Goal: Information Seeking & Learning: Learn about a topic

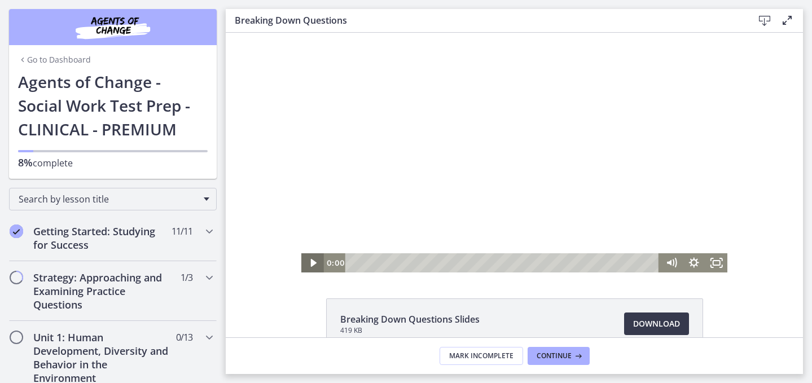
drag, startPoint x: 404, startPoint y: 261, endPoint x: 314, endPoint y: 260, distance: 90.3
click at [314, 260] on div "0:00 0:00" at bounding box center [514, 262] width 427 height 19
click at [309, 259] on icon "Play Video" at bounding box center [313, 262] width 23 height 19
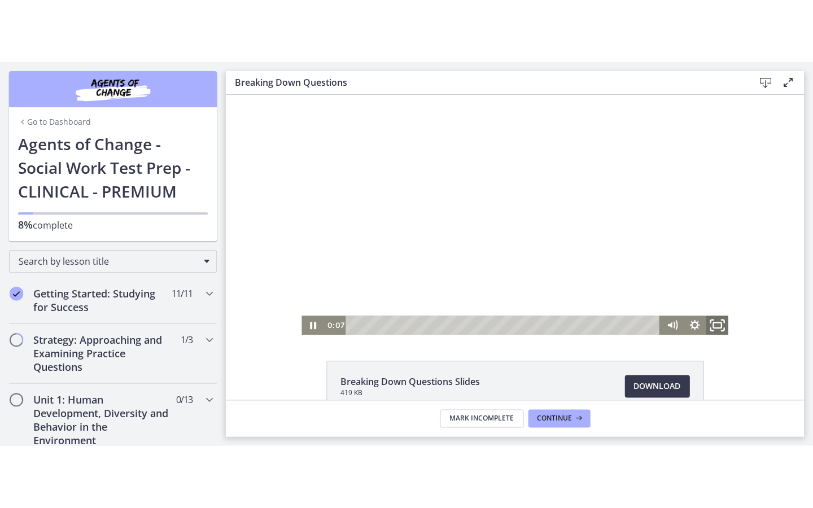
click at [709, 332] on icon "Fullscreen" at bounding box center [716, 325] width 27 height 23
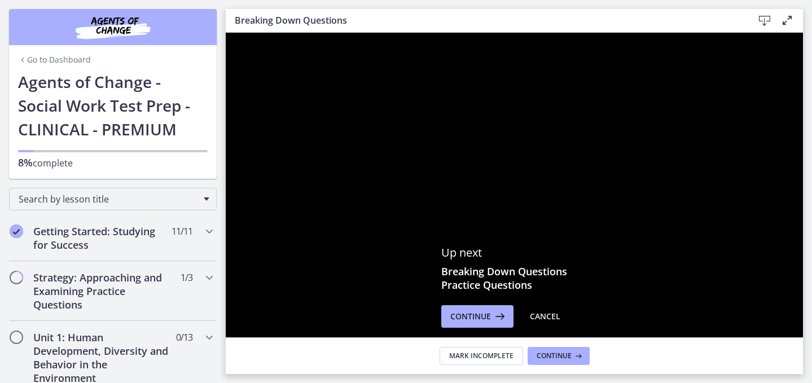
scroll to position [15, 0]
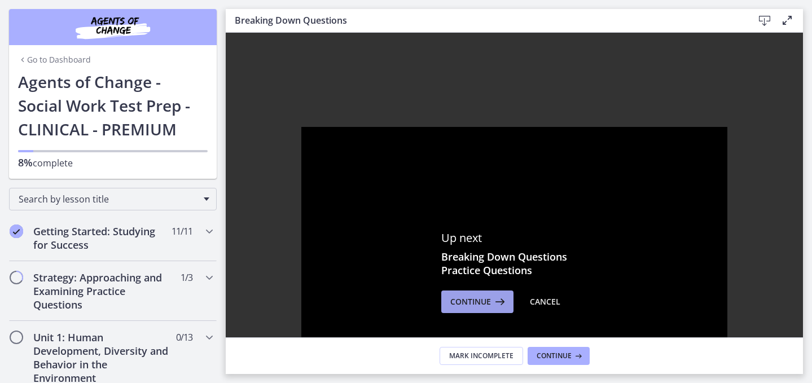
click at [480, 304] on span "Continue" at bounding box center [471, 302] width 41 height 14
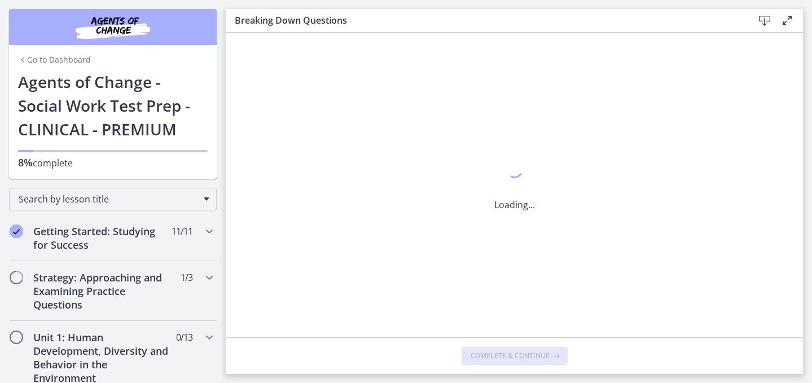
scroll to position [0, 0]
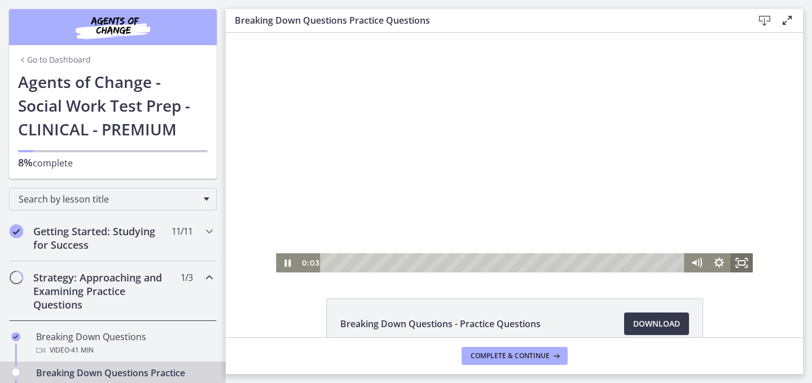
click at [738, 264] on rect "Fullscreen" at bounding box center [741, 263] width 7 height 5
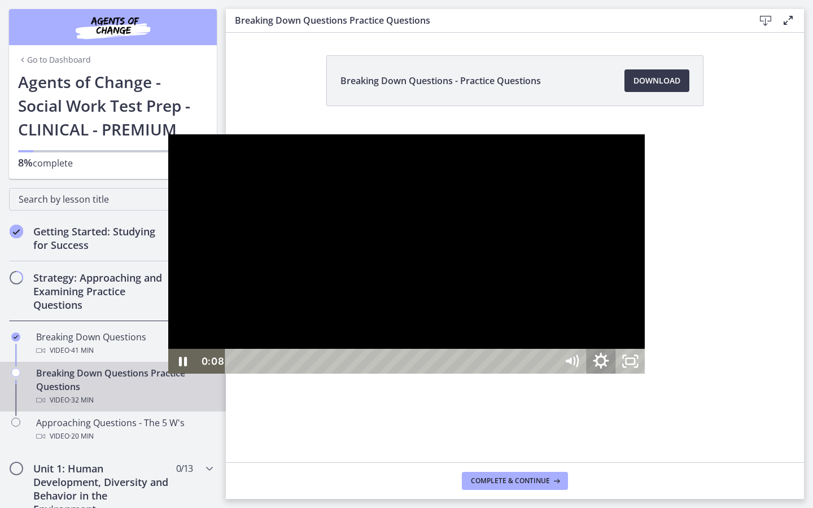
click at [618, 377] on icon "Show settings menu" at bounding box center [600, 362] width 35 height 30
click at [601, 324] on span "Speed" at bounding box center [582, 311] width 37 height 25
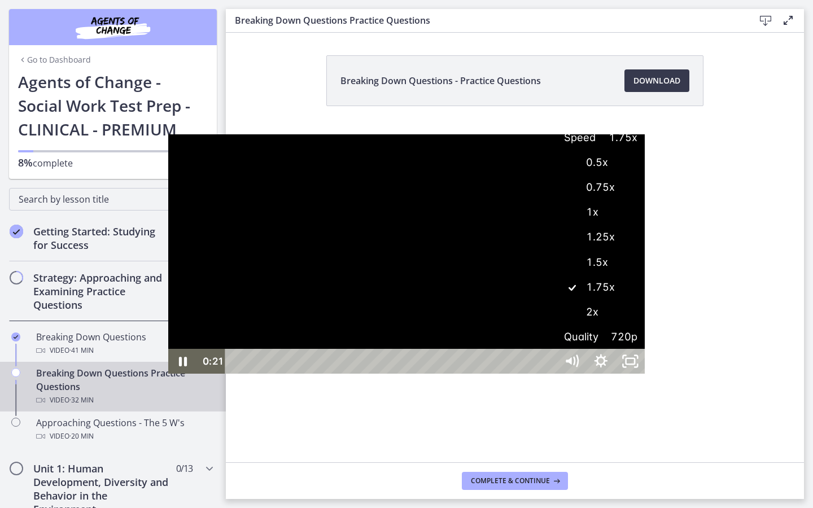
click at [645, 276] on label "1.5x" at bounding box center [601, 263] width 88 height 26
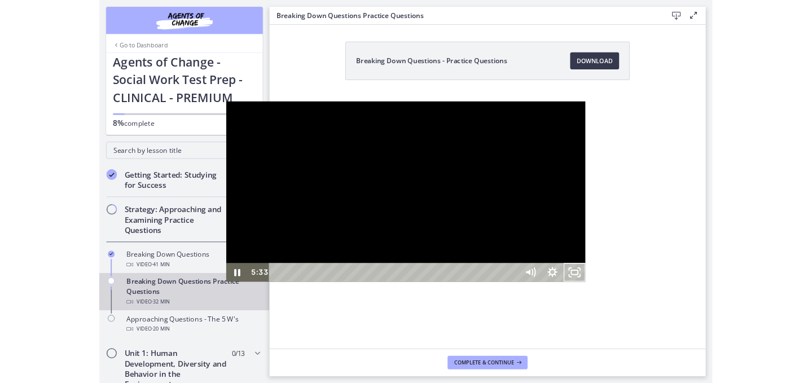
click at [715, 349] on button "Unfullscreen" at bounding box center [729, 361] width 29 height 25
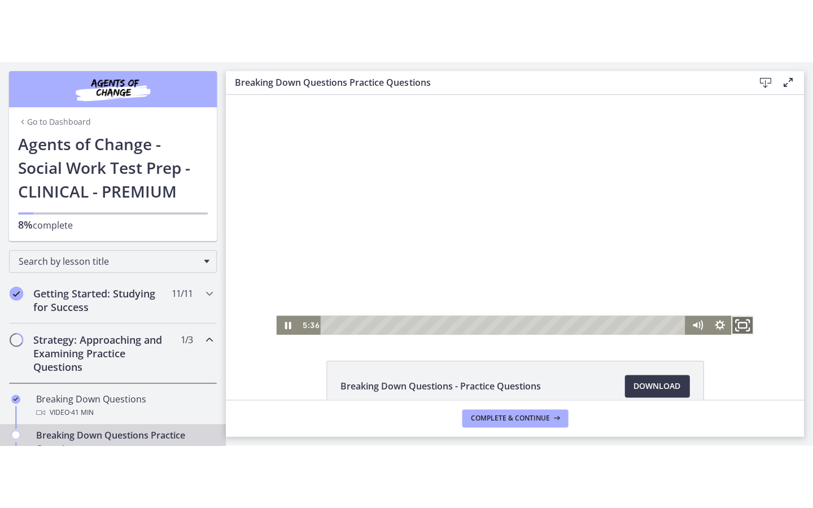
click at [733, 325] on icon "Fullscreen" at bounding box center [741, 325] width 27 height 23
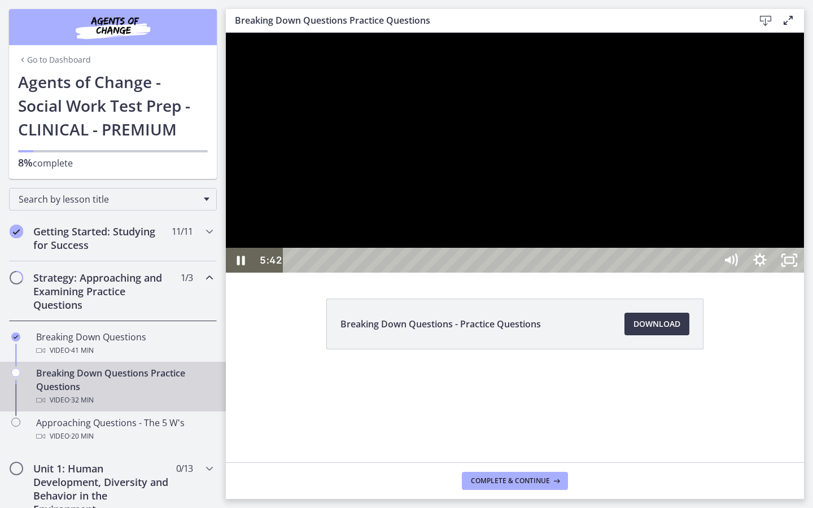
click at [486, 273] on div at bounding box center [515, 153] width 578 height 240
click at [567, 273] on div at bounding box center [515, 153] width 578 height 240
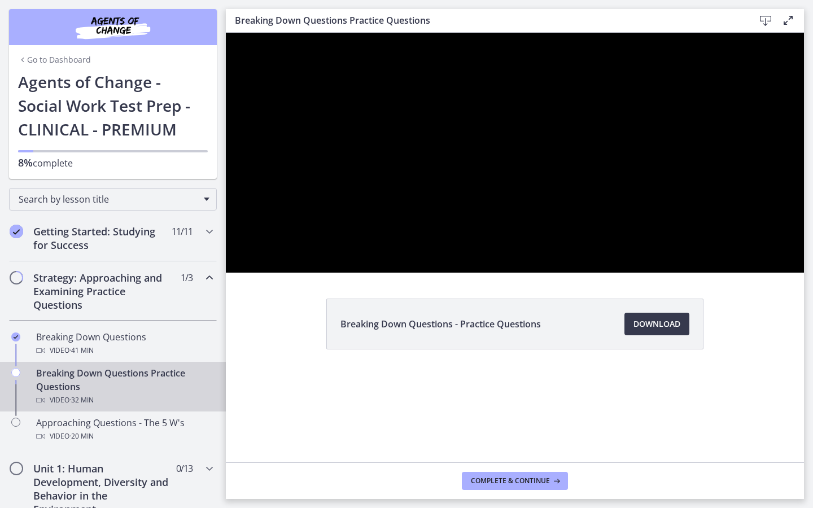
click at [226, 33] on button "Pause: cbe1c36tov91j64ibqa0.mp4" at bounding box center [226, 33] width 1 height 1
click at [226, 33] on button "Play Video: cbe1c36tov91j64ibqa0.mp4" at bounding box center [226, 33] width 1 height 1
click at [226, 33] on button "Pause: cbe1c36tov91j64ibqa0.mp4" at bounding box center [226, 33] width 1 height 1
click at [226, 33] on button "Play Video: cbe1c36tov91j64ibqa0.mp4" at bounding box center [226, 33] width 1 height 1
click at [226, 33] on button "Pause: cbe1c36tov91j64ibqa0.mp4" at bounding box center [226, 33] width 1 height 1
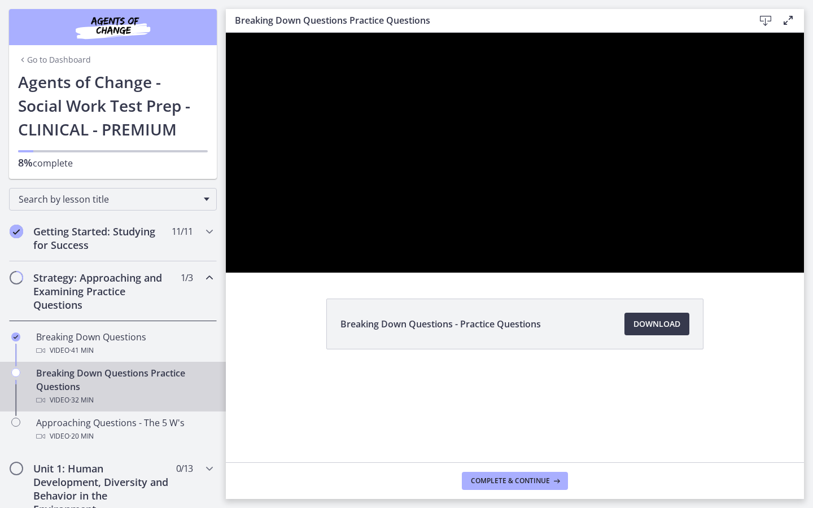
click at [226, 33] on button "Play Video: cbe1c36tov91j64ibqa0.mp4" at bounding box center [226, 33] width 1 height 1
click at [226, 33] on button "Pause: cbe1c36tov91j64ibqa0.mp4" at bounding box center [226, 33] width 1 height 1
click at [226, 33] on button "Play Video: cbe1c36tov91j64ibqa0.mp4" at bounding box center [226, 33] width 1 height 1
click at [226, 33] on button "Pause: cbe1c36tov91j64ibqa0.mp4" at bounding box center [226, 33] width 1 height 1
click at [226, 33] on button "Play Video: cbe1c36tov91j64ibqa0.mp4" at bounding box center [226, 33] width 1 height 1
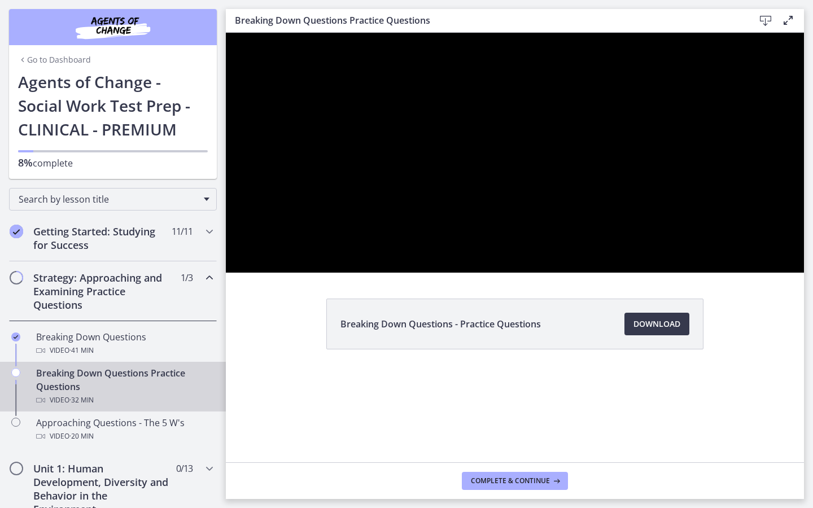
click at [226, 33] on button "Pause: cbe1c36tov91j64ibqa0.mp4" at bounding box center [226, 33] width 1 height 1
click at [226, 33] on button "Play Video: cbe1c36tov91j64ibqa0.mp4" at bounding box center [226, 33] width 1 height 1
click at [226, 33] on button "Pause: cbe1c36tov91j64ibqa0.mp4" at bounding box center [226, 33] width 1 height 1
click at [226, 33] on button "Play Video: cbe1c36tov91j64ibqa0.mp4" at bounding box center [226, 33] width 1 height 1
click at [226, 33] on button "Pause: cbe1c36tov91j64ibqa0.mp4" at bounding box center [226, 33] width 1 height 1
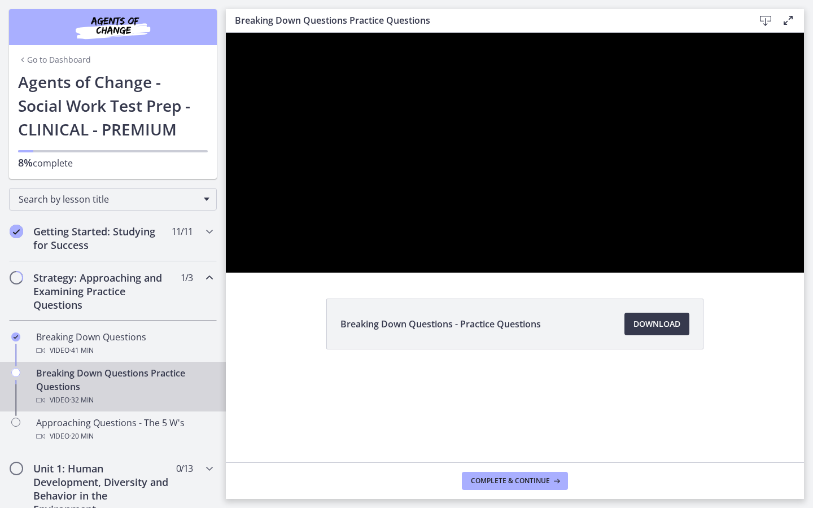
click at [226, 33] on button "Play Video: cbe1c36tov91j64ibqa0.mp4" at bounding box center [226, 33] width 1 height 1
click at [226, 33] on button "Pause: cbe1c36tov91j64ibqa0.mp4" at bounding box center [226, 33] width 1 height 1
click at [226, 33] on button "Play Video: cbe1c36tov91j64ibqa0.mp4" at bounding box center [226, 33] width 1 height 1
click at [226, 33] on button "Pause: cbe1c36tov91j64ibqa0.mp4" at bounding box center [226, 33] width 1 height 1
click at [226, 33] on button "Play Video: cbe1c36tov91j64ibqa0.mp4" at bounding box center [226, 33] width 1 height 1
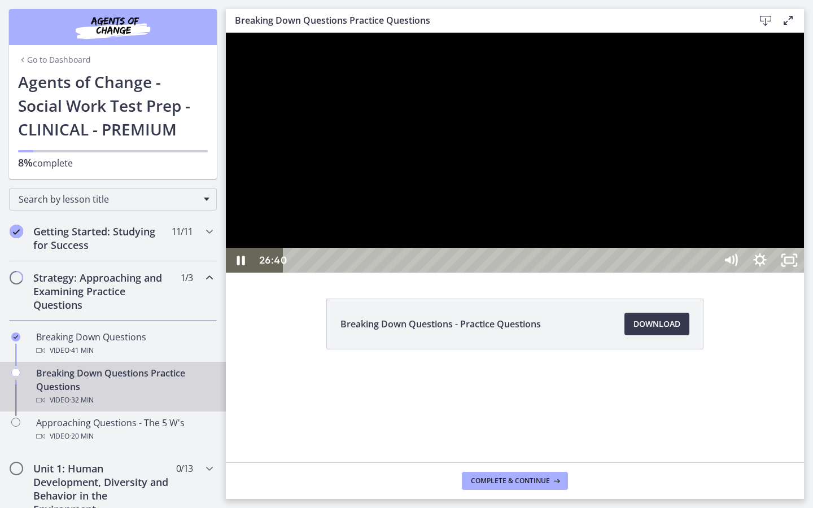
click at [226, 33] on button "Pause: cbe1c36tov91j64ibqa0.mp4" at bounding box center [226, 33] width 1 height 1
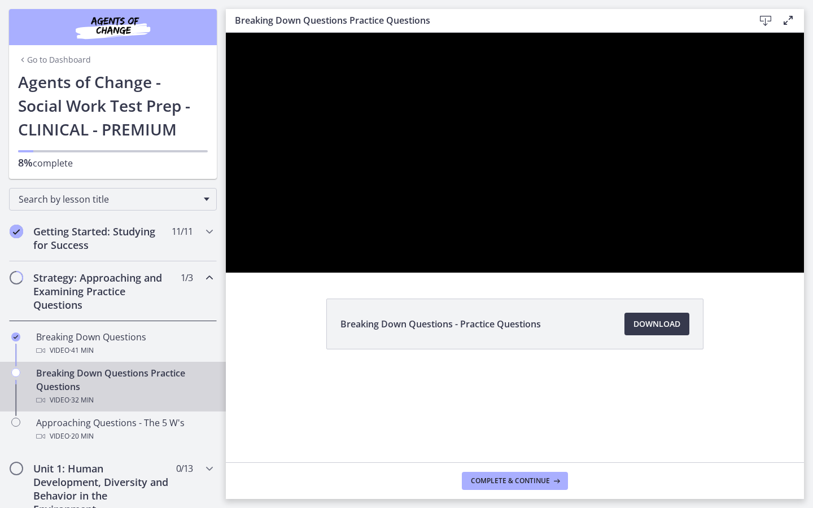
click at [226, 33] on button "Play Video: cbe1c36tov91j64ibqa0.mp4" at bounding box center [226, 33] width 1 height 1
click at [226, 33] on button "Pause: cbe1c36tov91j64ibqa0.mp4" at bounding box center [226, 33] width 1 height 1
click at [226, 33] on button "Play Video: cbe1c36tov91j64ibqa0.mp4" at bounding box center [226, 33] width 1 height 1
click at [226, 33] on button "Pause: cbe1c36tov91j64ibqa0.mp4" at bounding box center [226, 33] width 1 height 1
click at [593, 273] on div at bounding box center [515, 153] width 578 height 240
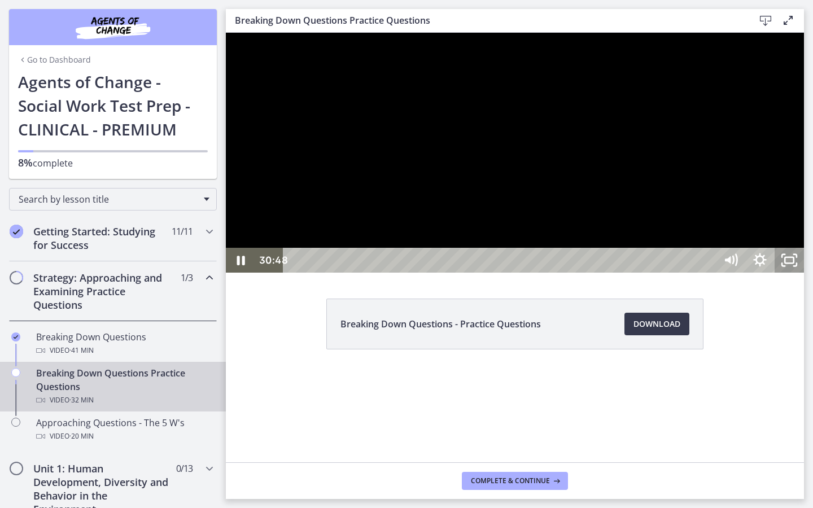
click at [804, 273] on icon "Unfullscreen" at bounding box center [789, 260] width 29 height 25
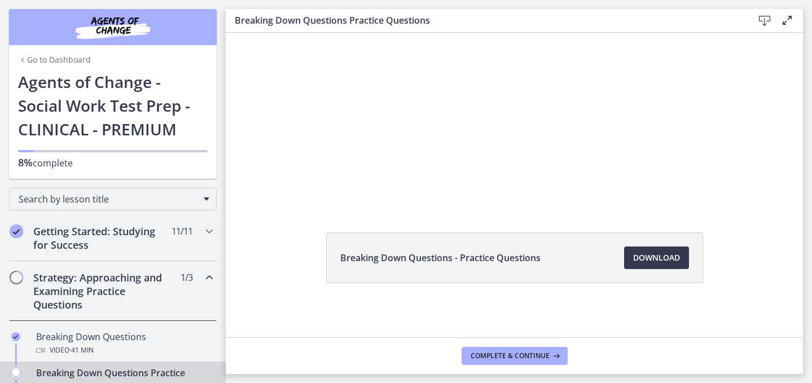
scroll to position [68, 0]
click at [657, 260] on span "Download Opens in a new window" at bounding box center [656, 258] width 47 height 14
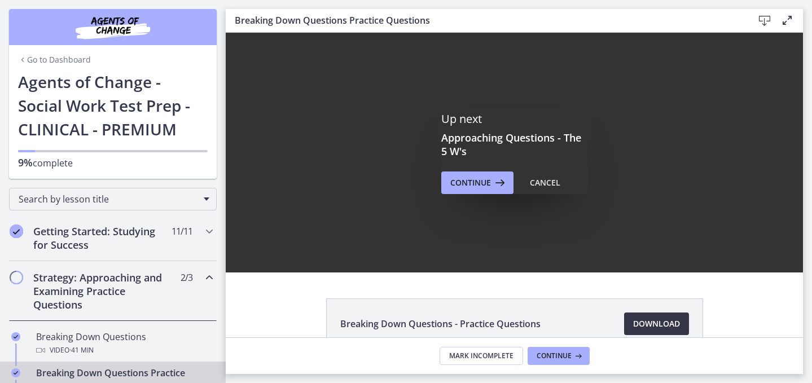
scroll to position [0, 0]
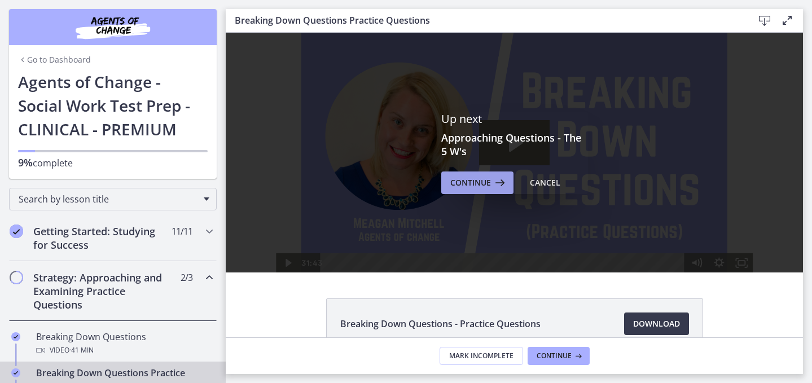
click at [491, 190] on span "Continue" at bounding box center [471, 183] width 41 height 14
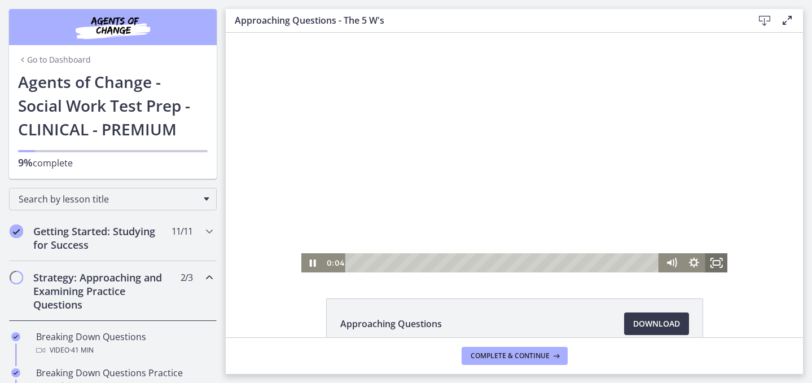
click at [705, 263] on icon "Fullscreen" at bounding box center [716, 262] width 23 height 19
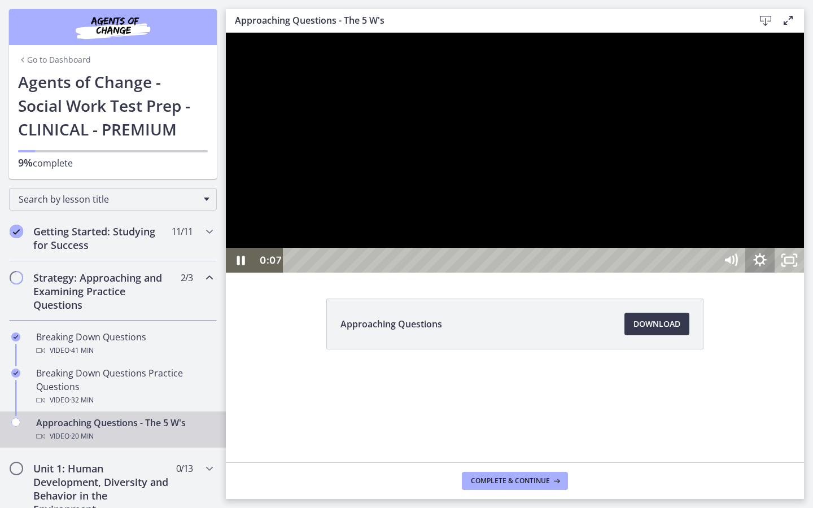
click at [766, 266] on icon "Show settings menu" at bounding box center [759, 259] width 13 height 13
click at [797, 223] on span "1.5x" at bounding box center [778, 210] width 37 height 25
click at [804, 199] on label "1.75x" at bounding box center [760, 186] width 88 height 26
click at [653, 235] on div at bounding box center [515, 153] width 578 height 240
click at [734, 218] on div at bounding box center [515, 153] width 578 height 240
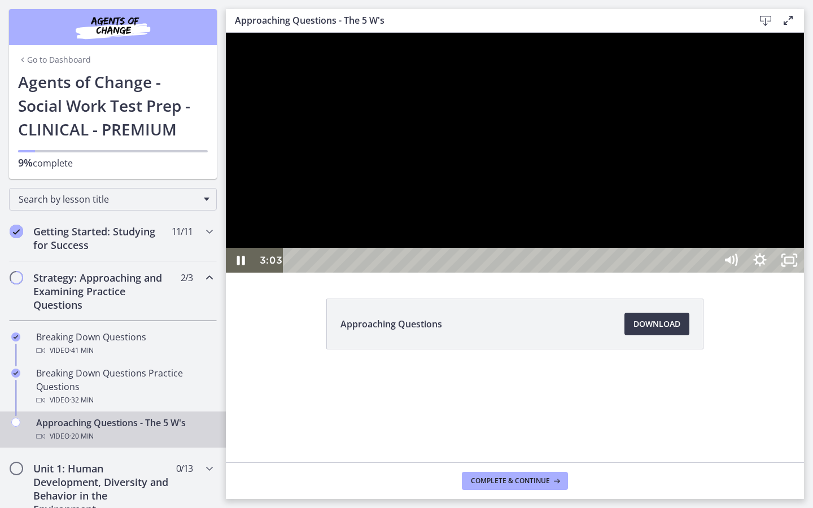
click at [599, 224] on div at bounding box center [515, 153] width 578 height 240
click at [775, 273] on icon "Show settings menu" at bounding box center [759, 260] width 29 height 25
click at [760, 223] on span "Speed" at bounding box center [741, 210] width 37 height 25
click at [804, 273] on div at bounding box center [515, 153] width 578 height 240
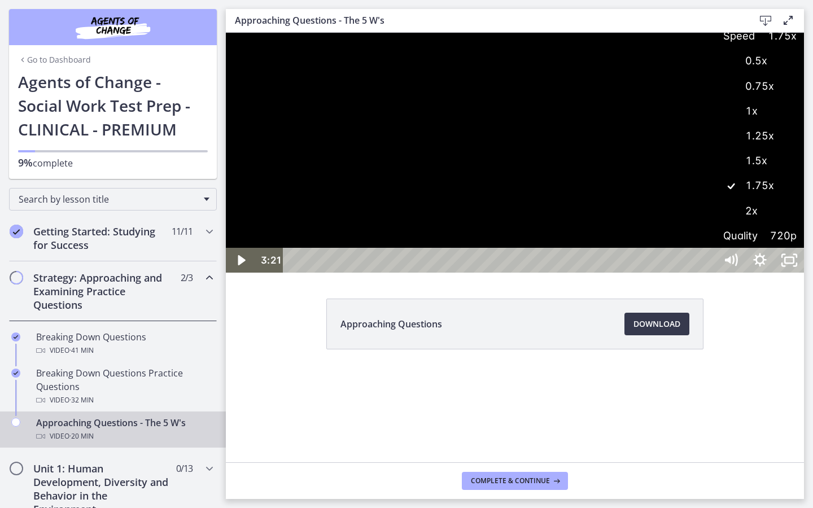
click at [804, 273] on div at bounding box center [515, 153] width 578 height 240
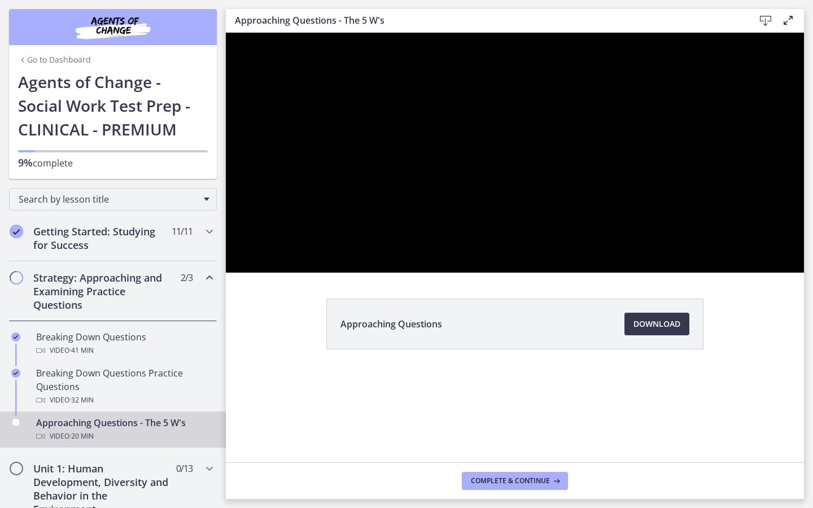
click at [804, 273] on div at bounding box center [515, 153] width 578 height 240
